Goal: Transaction & Acquisition: Obtain resource

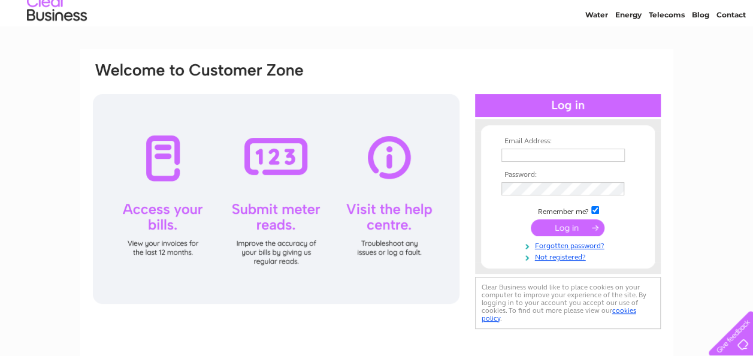
scroll to position [60, 0]
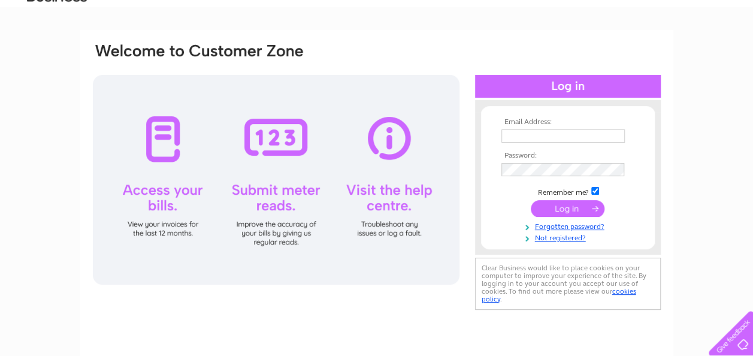
click at [541, 134] on input "text" at bounding box center [562, 135] width 123 height 13
type input "[EMAIL_ADDRESS][DOMAIN_NAME]"
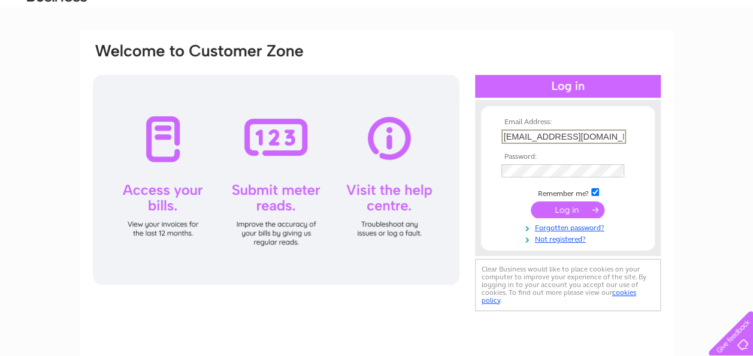
click at [533, 139] on input "geritolman@hotmail.co.uk" at bounding box center [563, 136] width 125 height 14
drag, startPoint x: 613, startPoint y: 134, endPoint x: 330, endPoint y: 178, distance: 286.6
click at [330, 178] on div "Email Address: geritolman@hotmail.co.uk Password:" at bounding box center [377, 178] width 570 height 272
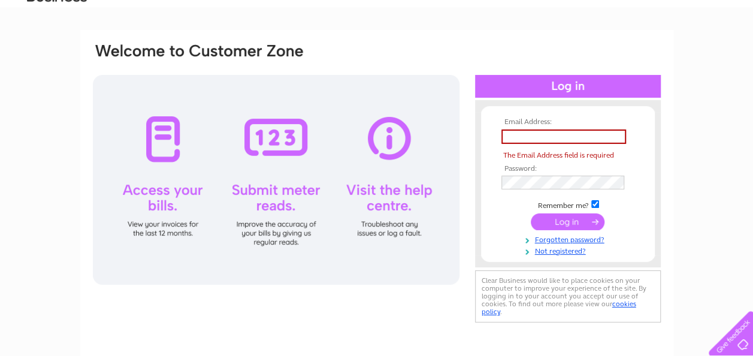
click at [538, 125] on th "Email Address:" at bounding box center [567, 122] width 139 height 8
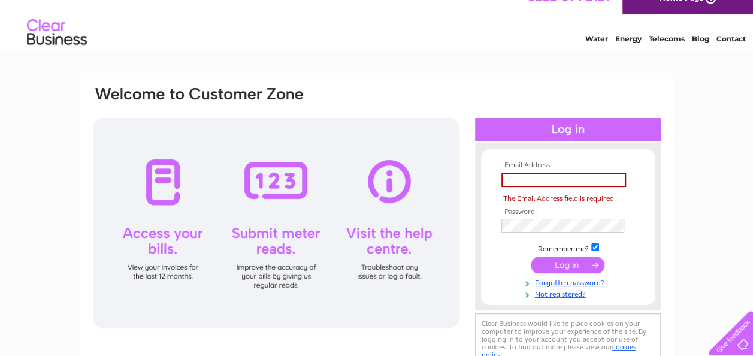
scroll to position [0, 0]
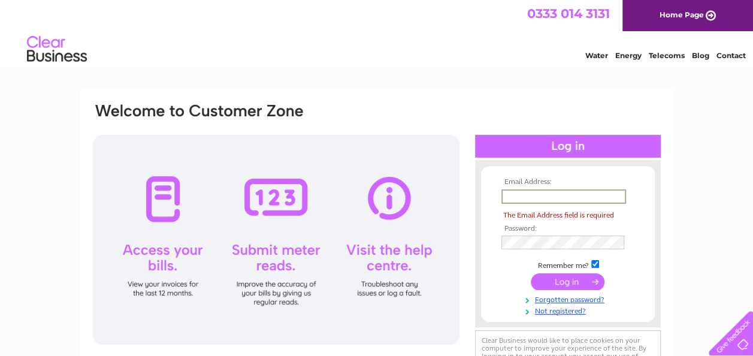
click at [541, 195] on input "text" at bounding box center [563, 196] width 125 height 14
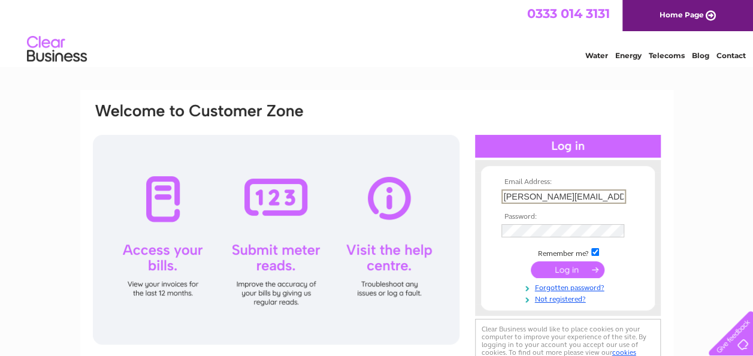
type input "neiltolman@aliveanddirty.co.uk"
click at [586, 266] on input "submit" at bounding box center [567, 270] width 74 height 17
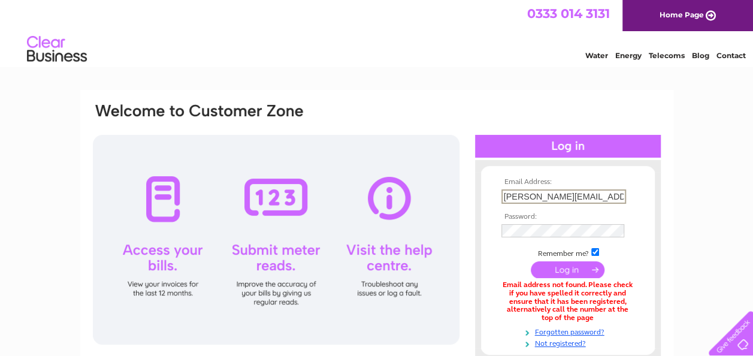
click at [542, 194] on input "[PERSON_NAME][EMAIL_ADDRESS][DOMAIN_NAME]" at bounding box center [563, 196] width 125 height 14
type input "neil@aliveanddirty.co.uk"
click at [549, 264] on input "submit" at bounding box center [567, 270] width 74 height 17
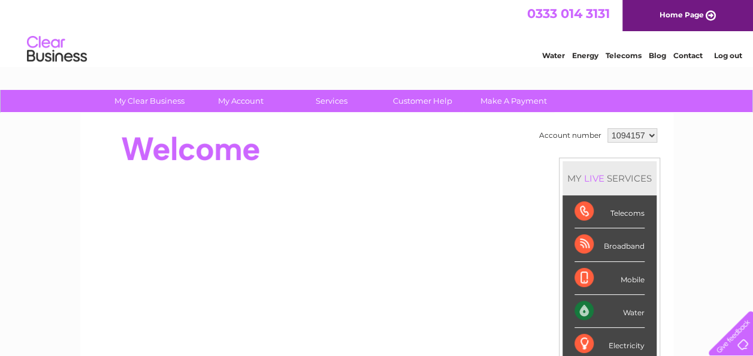
drag, startPoint x: 505, startPoint y: 138, endPoint x: 499, endPoint y: 117, distance: 22.5
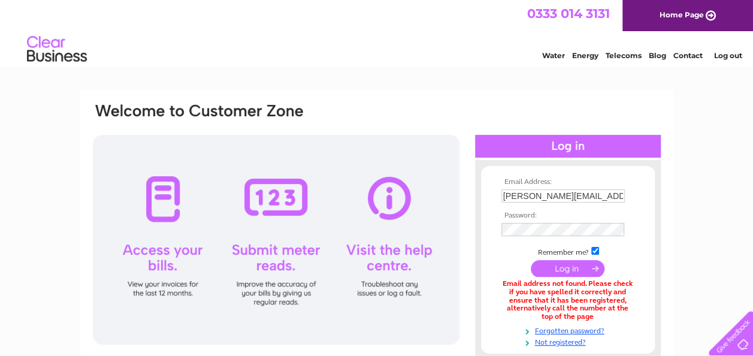
click at [568, 265] on input "submit" at bounding box center [567, 268] width 74 height 17
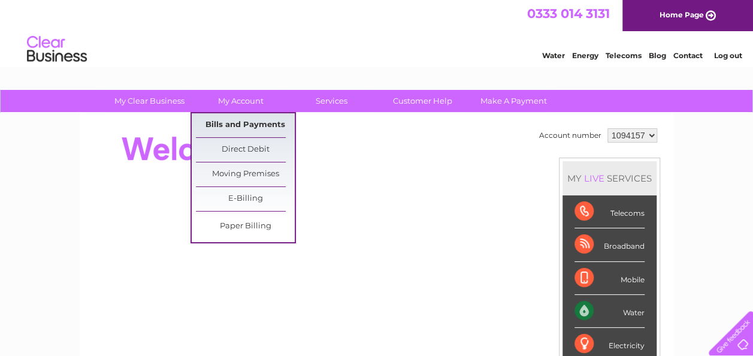
click at [242, 125] on link "Bills and Payments" at bounding box center [245, 125] width 99 height 24
click at [243, 124] on link "Bills and Payments" at bounding box center [245, 125] width 99 height 24
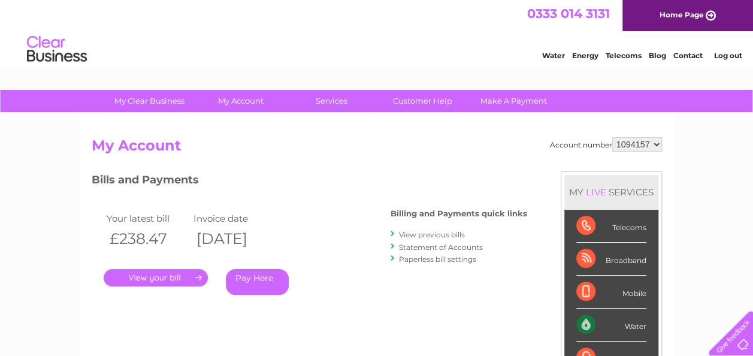
click at [168, 280] on link "." at bounding box center [156, 277] width 104 height 17
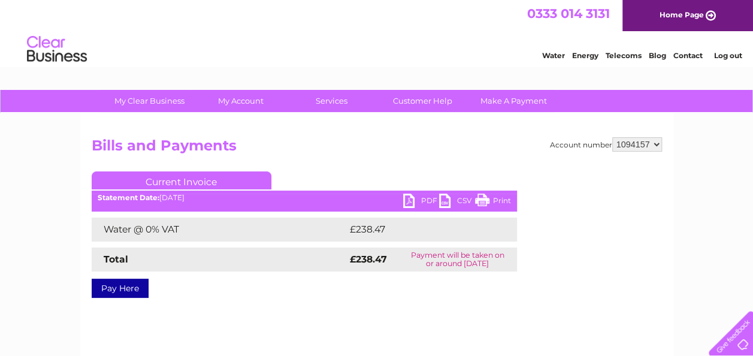
click at [418, 200] on link "PDF" at bounding box center [421, 201] width 36 height 17
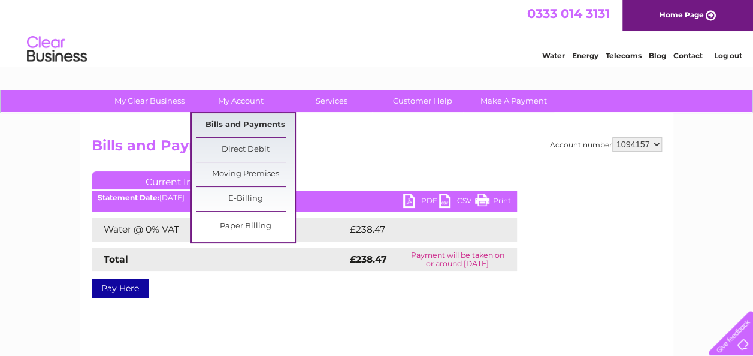
click at [249, 126] on link "Bills and Payments" at bounding box center [245, 125] width 99 height 24
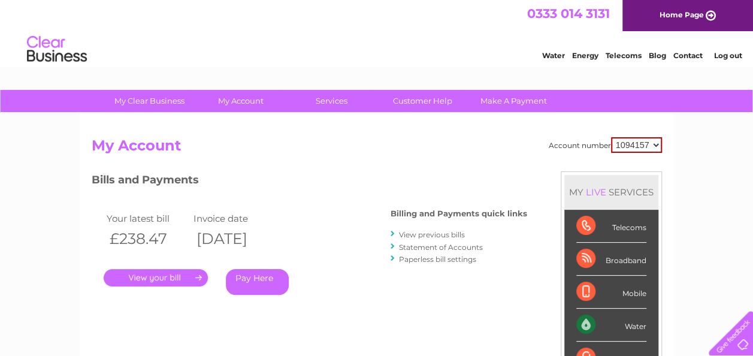
click at [444, 233] on link "View previous bills" at bounding box center [432, 234] width 66 height 9
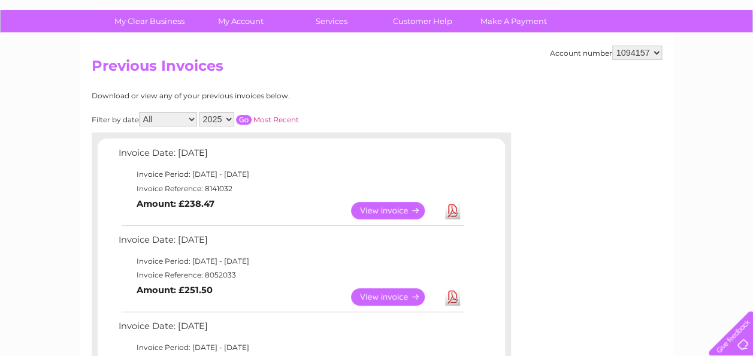
scroll to position [120, 0]
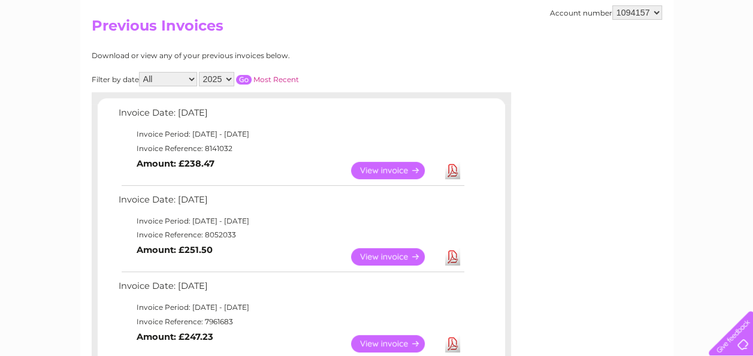
click at [382, 256] on link "View" at bounding box center [395, 256] width 88 height 17
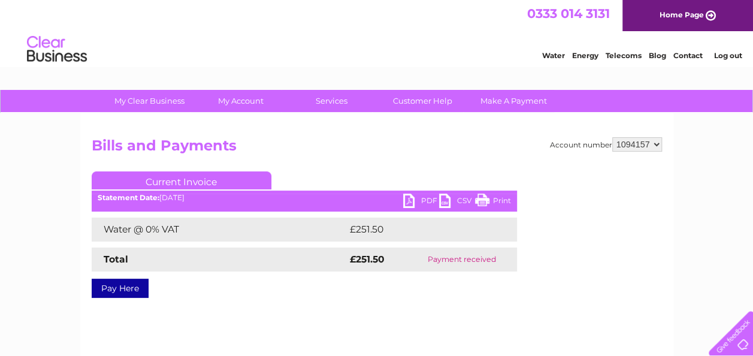
click at [423, 202] on link "PDF" at bounding box center [421, 201] width 36 height 17
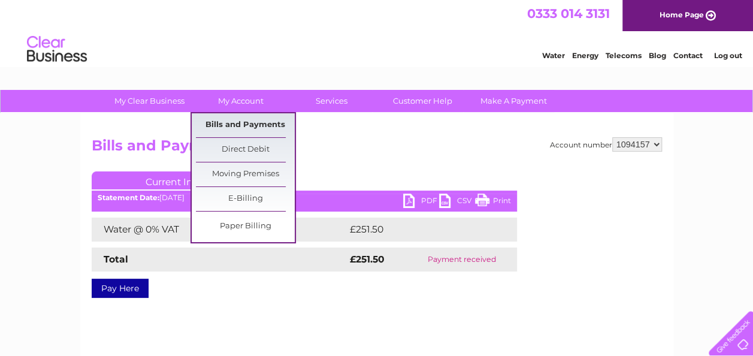
click at [229, 120] on link "Bills and Payments" at bounding box center [245, 125] width 99 height 24
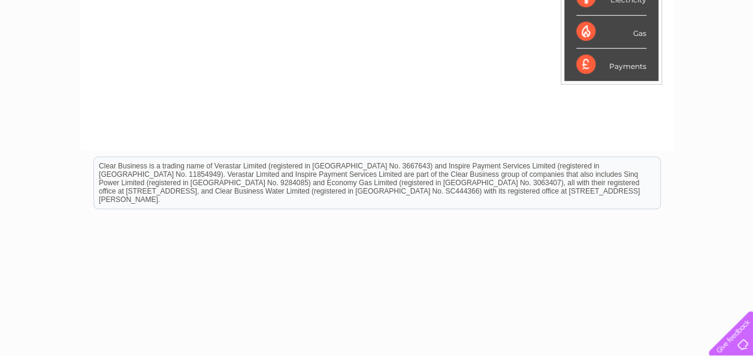
scroll to position [60, 0]
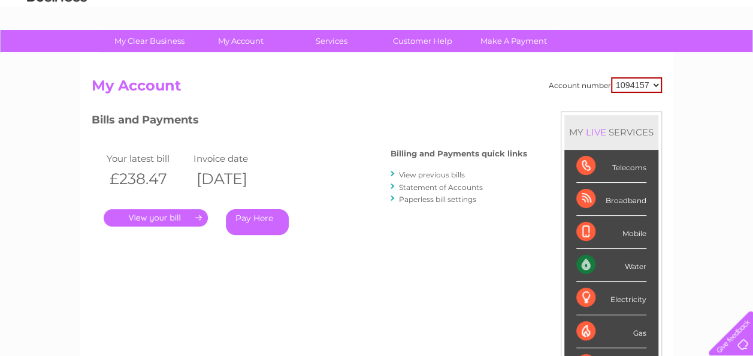
click at [422, 175] on link "View previous bills" at bounding box center [432, 174] width 66 height 9
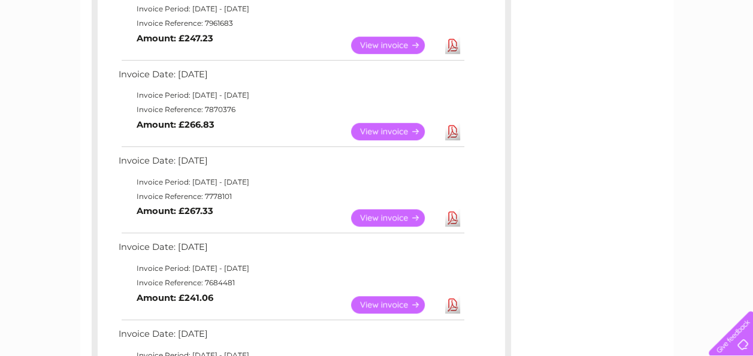
scroll to position [419, 0]
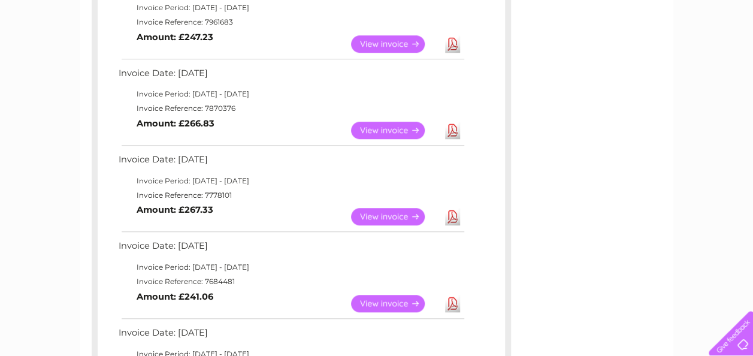
click at [388, 216] on link "View" at bounding box center [395, 216] width 88 height 17
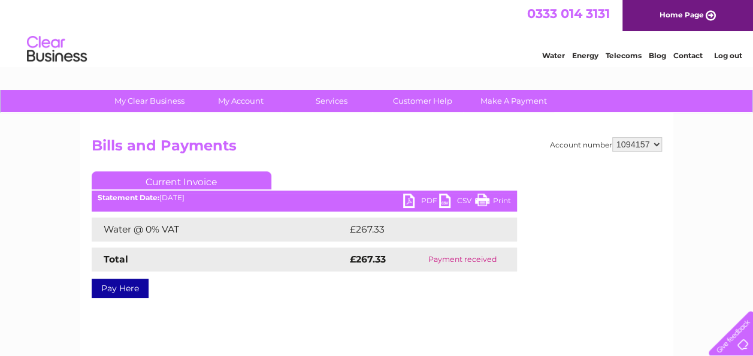
click at [426, 200] on link "PDF" at bounding box center [421, 201] width 36 height 17
